Goal: Check status: Check status

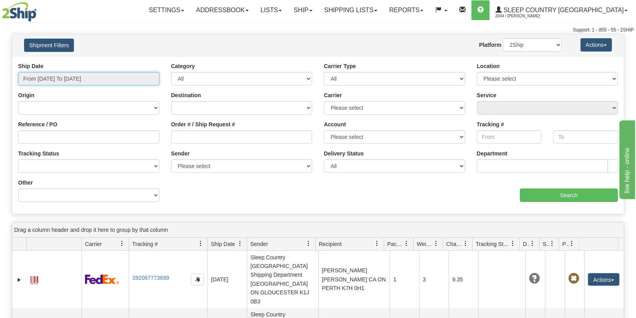
click at [67, 78] on input "From [DATE] To [DATE]" at bounding box center [88, 78] width 141 height 13
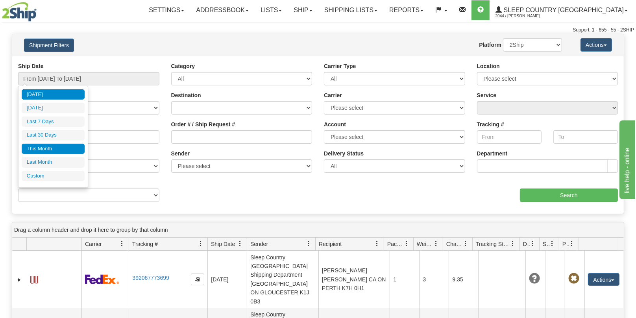
click at [61, 147] on li "This Month" at bounding box center [53, 149] width 63 height 11
type input "From [DATE] To [DATE]"
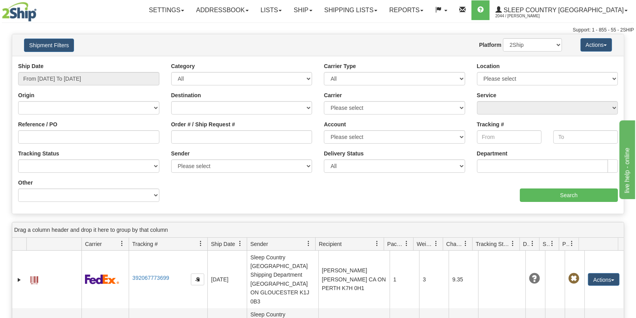
click at [443, 185] on div "aaa Search" at bounding box center [471, 190] width 306 height 23
click at [205, 136] on input "Order # / Ship Request #" at bounding box center [241, 136] width 141 height 13
paste input "9007H943548"
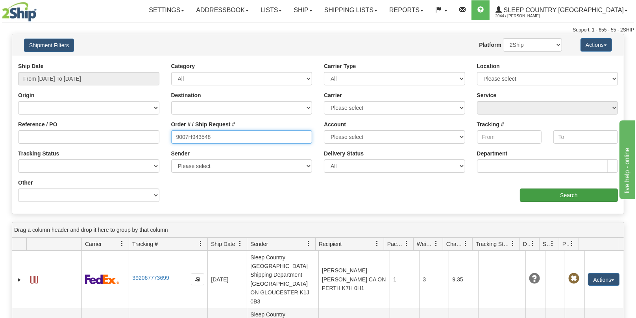
type input "9007H943548"
click at [552, 193] on input "Search" at bounding box center [569, 195] width 98 height 13
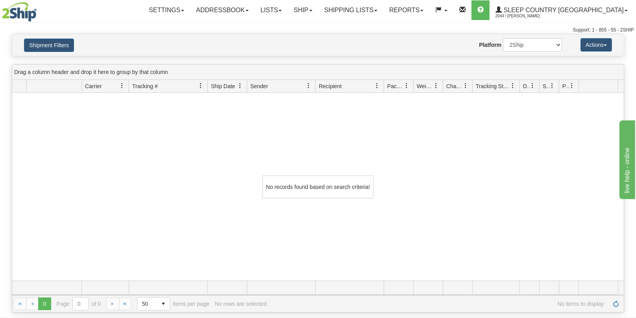
click at [47, 53] on div "Shipment Filters Website Agent Nothing selected Client User Platform 2Ship Impo…" at bounding box center [318, 45] width 612 height 22
click at [384, 7] on link "Shipping lists" at bounding box center [351, 10] width 65 height 20
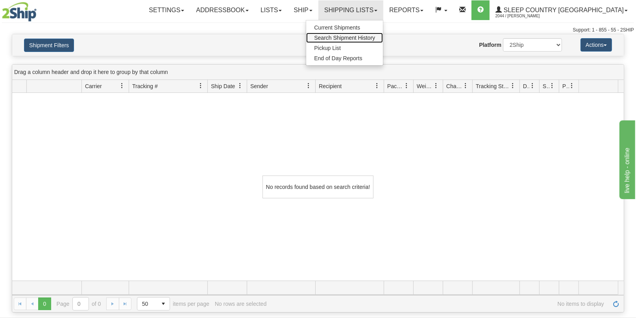
click at [375, 35] on span "Search Shipment History" at bounding box center [344, 38] width 61 height 6
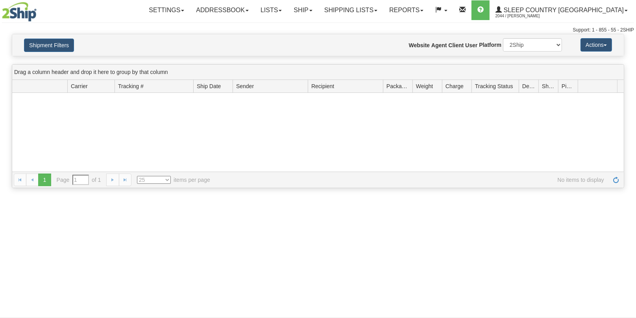
type input "From [DATE] To [DATE]"
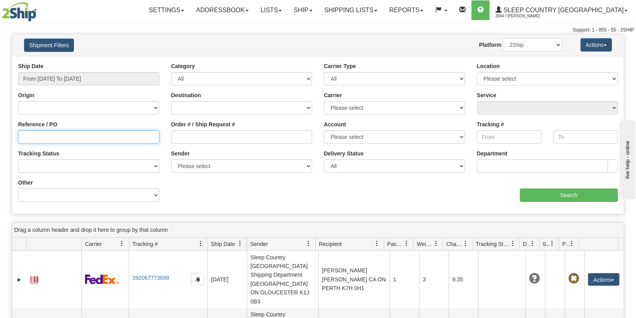
click at [70, 135] on input "Reference / PO" at bounding box center [88, 136] width 141 height 13
paste input "9007H943548"
type input "9007H943548"
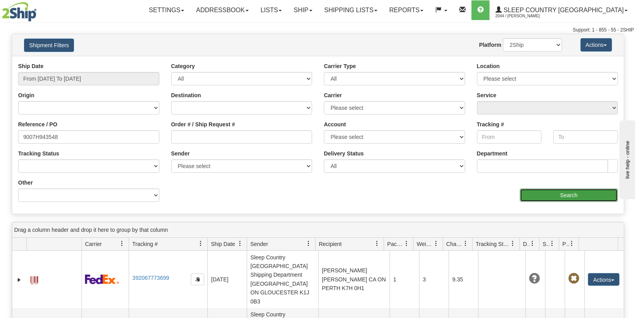
click at [570, 191] on input "Search" at bounding box center [569, 195] width 98 height 13
